Goal: Navigation & Orientation: Find specific page/section

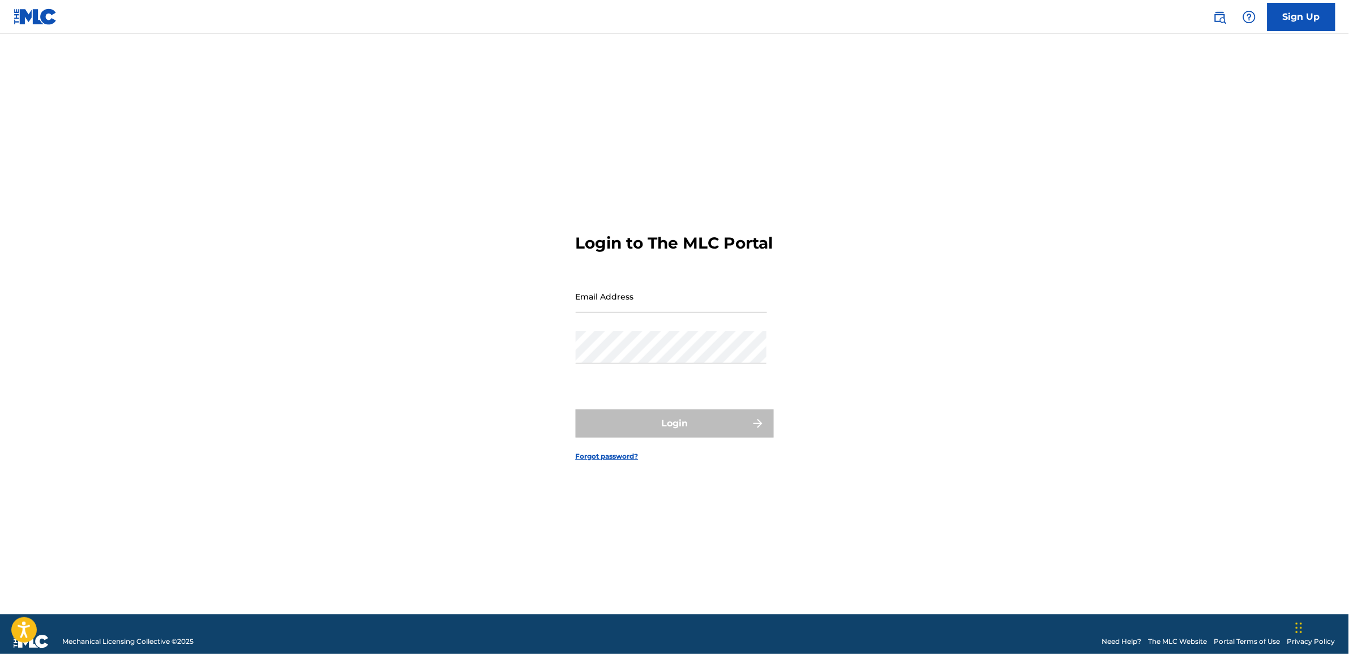
type input "[EMAIL_ADDRESS][DOMAIN_NAME]"
click at [729, 409] on form "Login to The MLC Portal Email Address [EMAIL_ADDRESS][DOMAIN_NAME] Password Log…" at bounding box center [675, 338] width 198 height 552
click at [725, 429] on button "Login" at bounding box center [675, 423] width 198 height 28
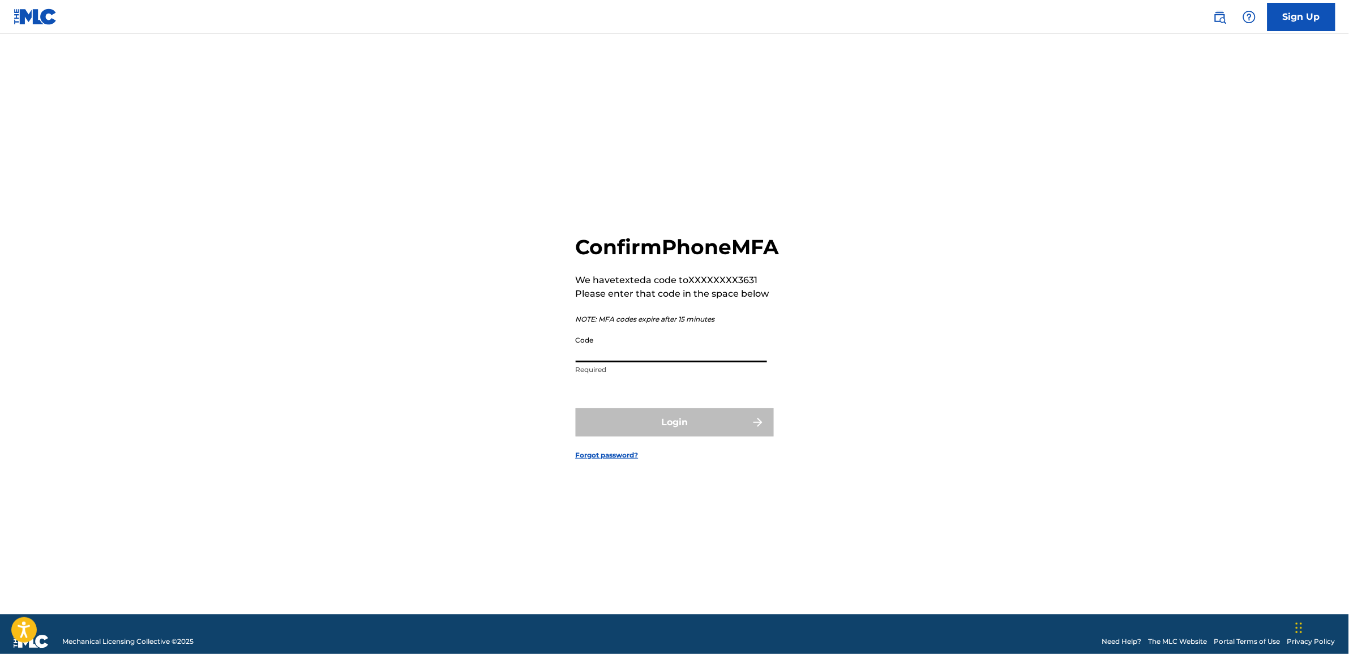
click at [607, 362] on input "Code" at bounding box center [671, 346] width 191 height 32
click at [602, 361] on input "Code" at bounding box center [671, 346] width 191 height 32
click at [610, 362] on input "Code" at bounding box center [671, 346] width 191 height 32
type input "679863"
click at [643, 437] on button "Login" at bounding box center [675, 422] width 198 height 28
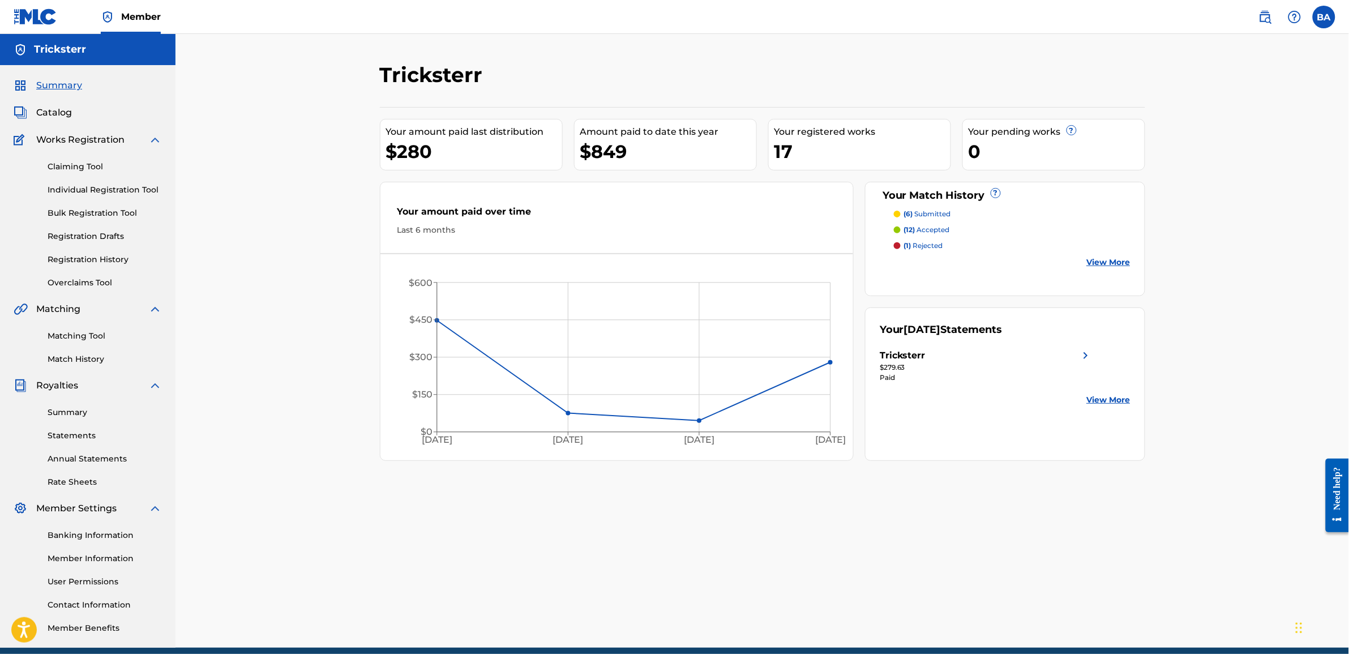
click at [109, 2] on link "Member" at bounding box center [131, 16] width 60 height 33
